Goal: Information Seeking & Learning: Get advice/opinions

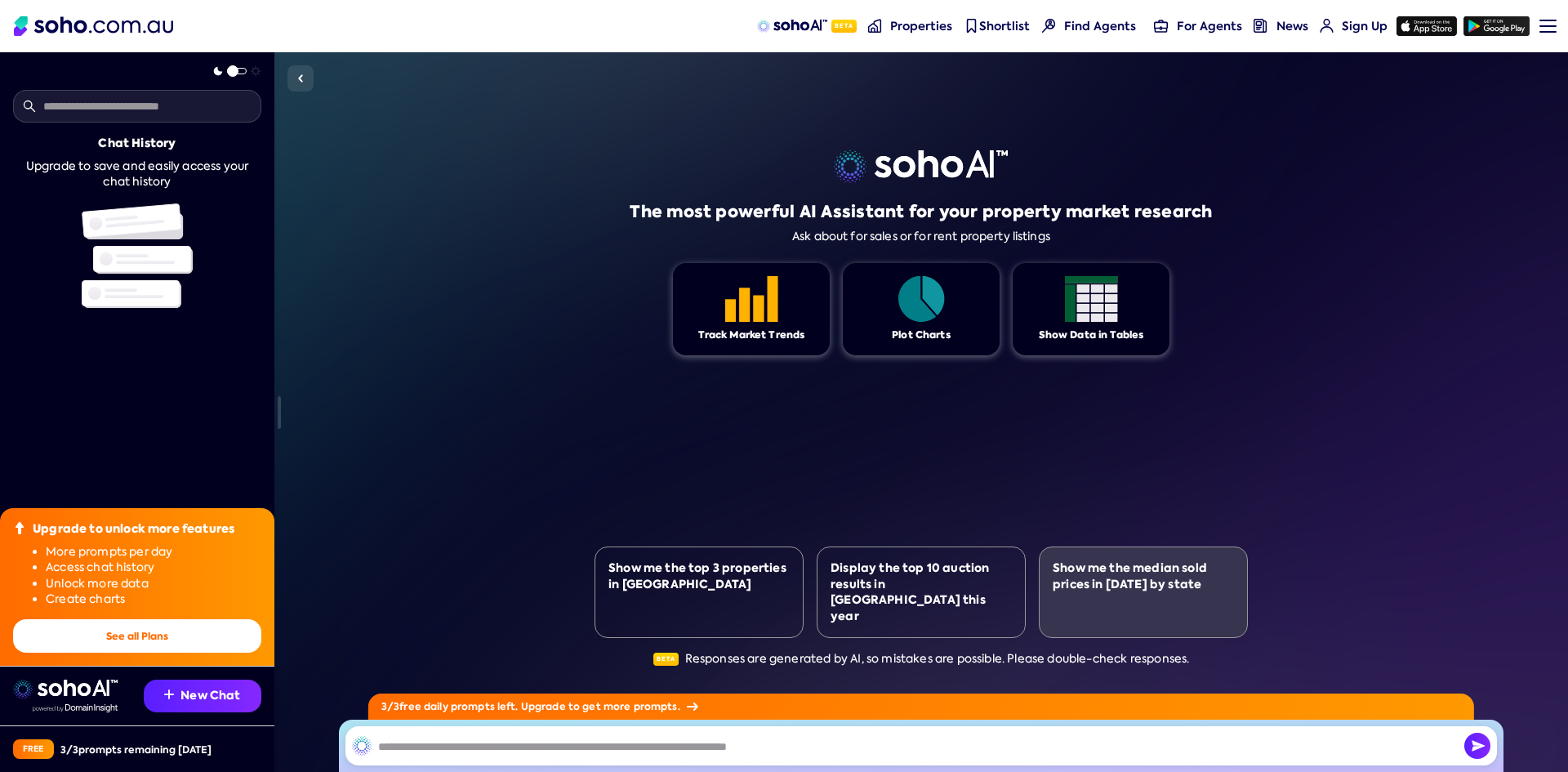
click at [1187, 592] on div "Show me the median sold prices in [DATE] by state" at bounding box center [1143, 576] width 181 height 32
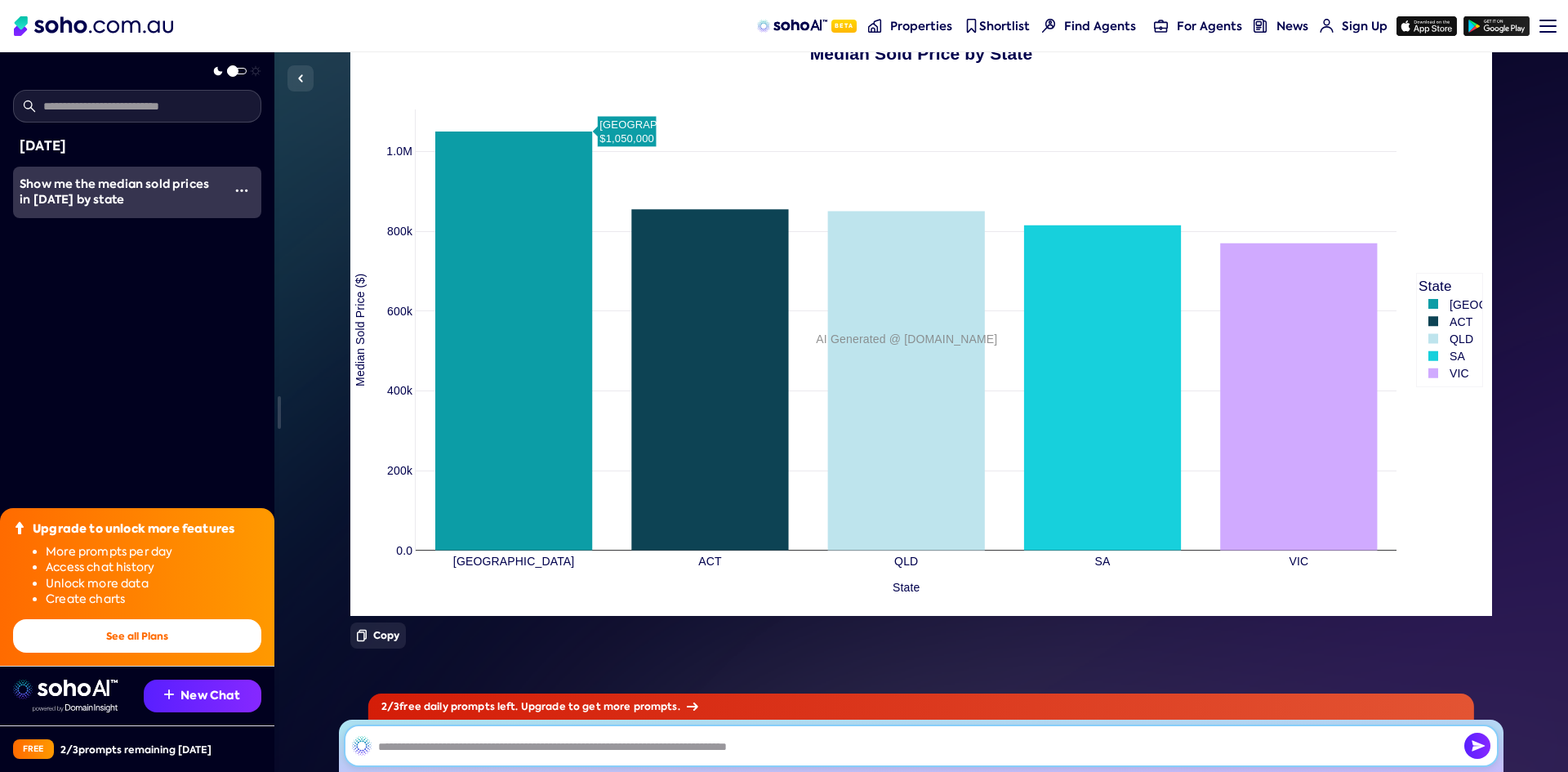
scroll to position [519, 0]
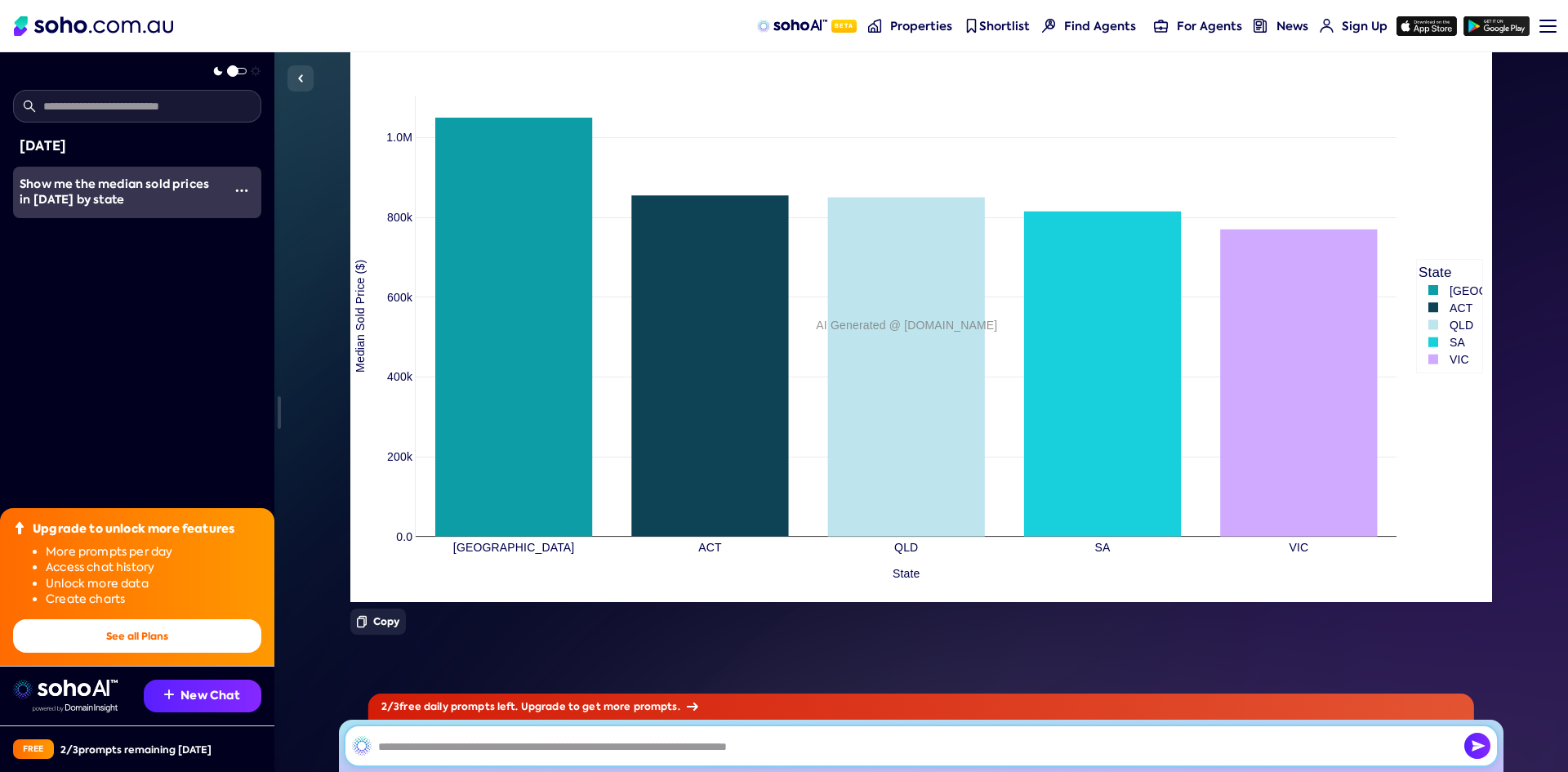
click at [435, 752] on input "text" at bounding box center [921, 745] width 1151 height 39
type input "**********"
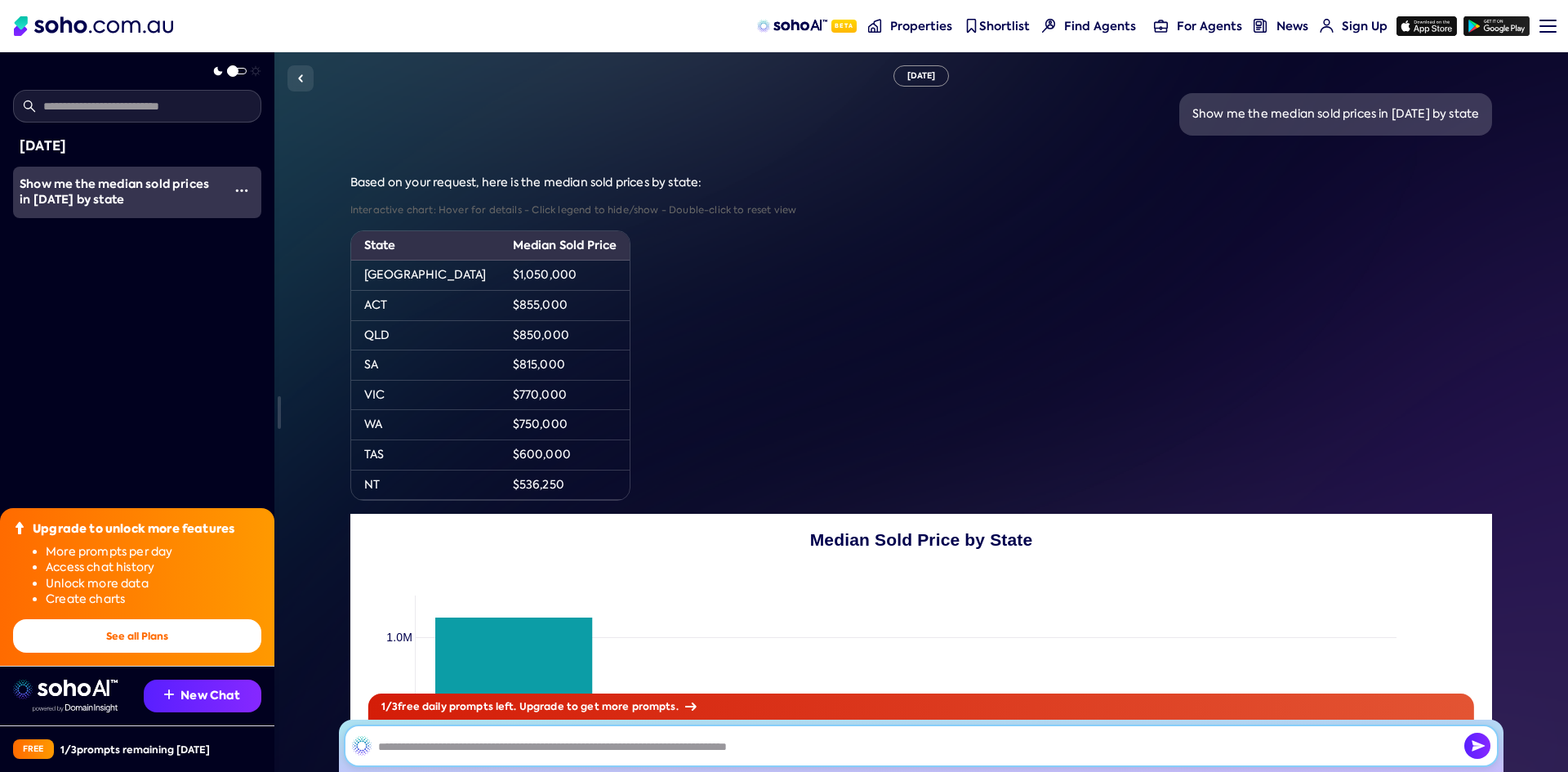
scroll to position [0, 0]
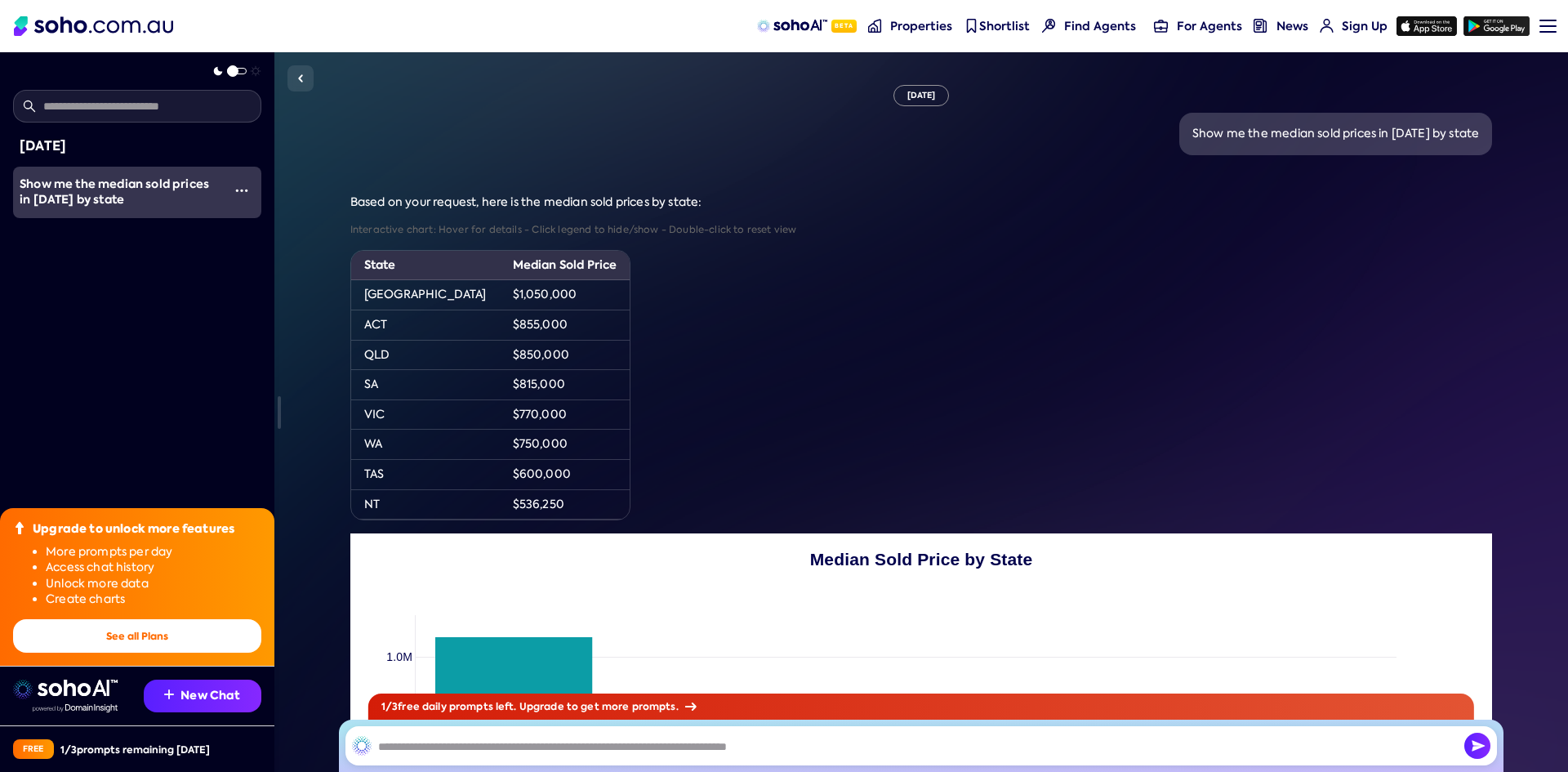
click at [913, 27] on span "Properties" at bounding box center [921, 27] width 62 height 17
